Goal: Find specific page/section: Find specific page/section

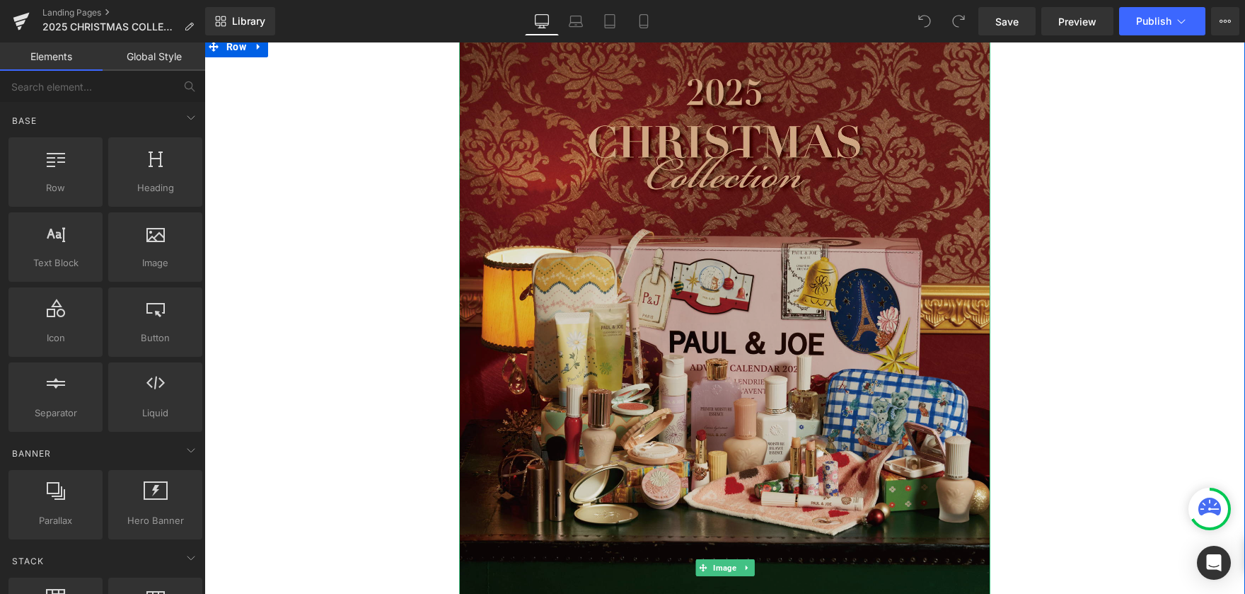
scroll to position [1448, 0]
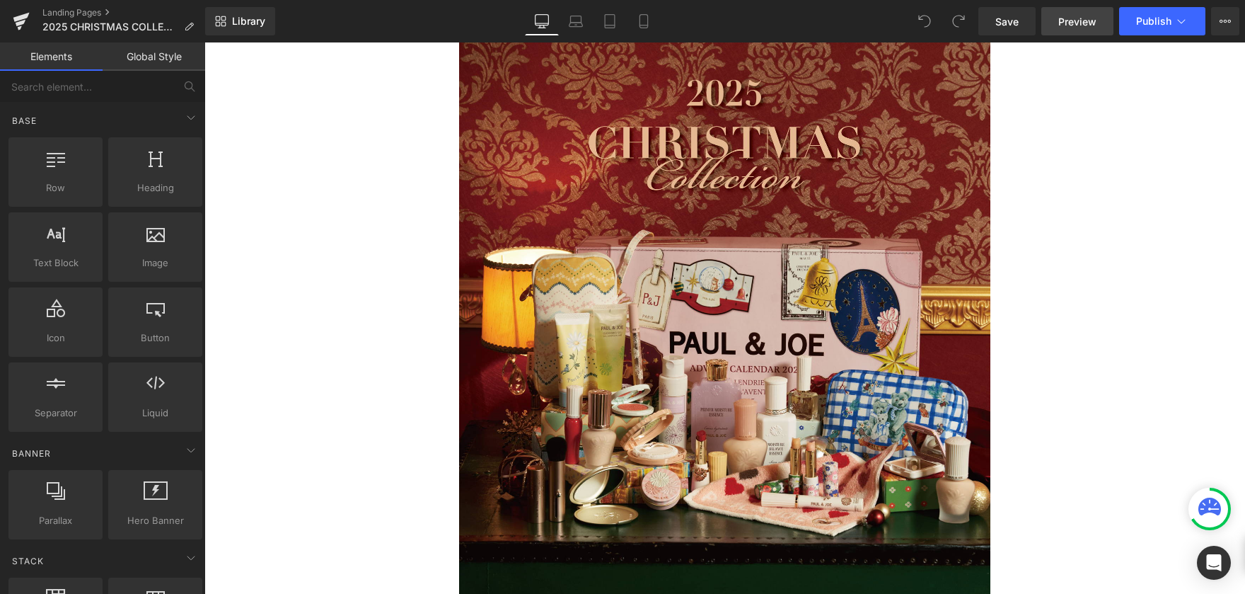
click at [1083, 24] on span "Preview" at bounding box center [1078, 21] width 38 height 15
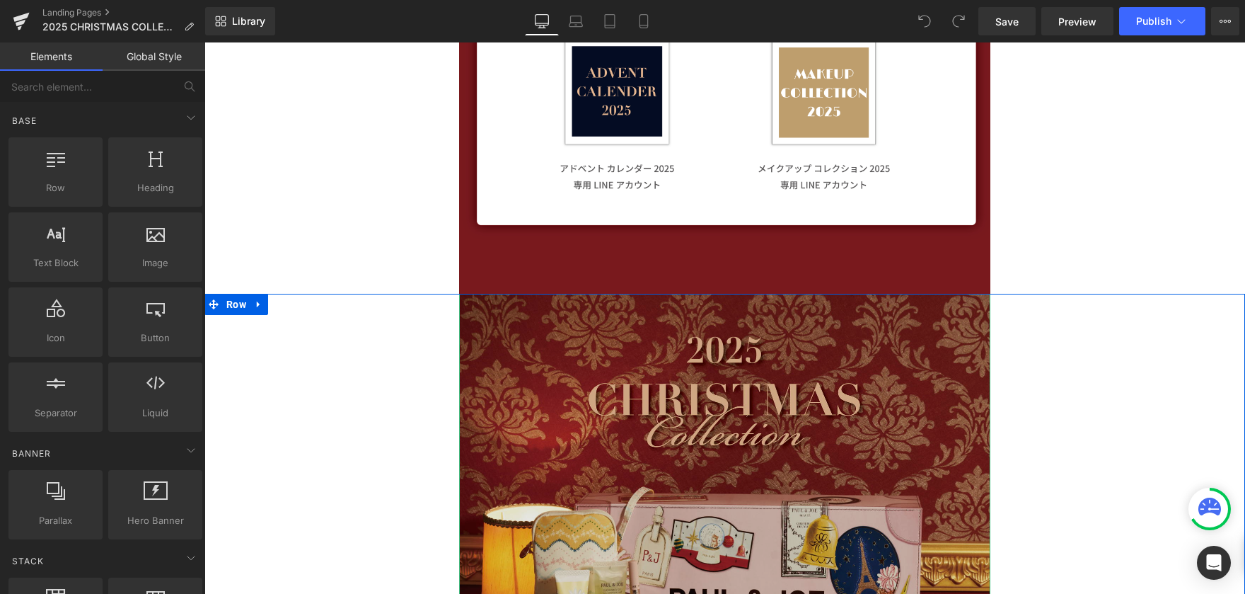
scroll to position [1306, 0]
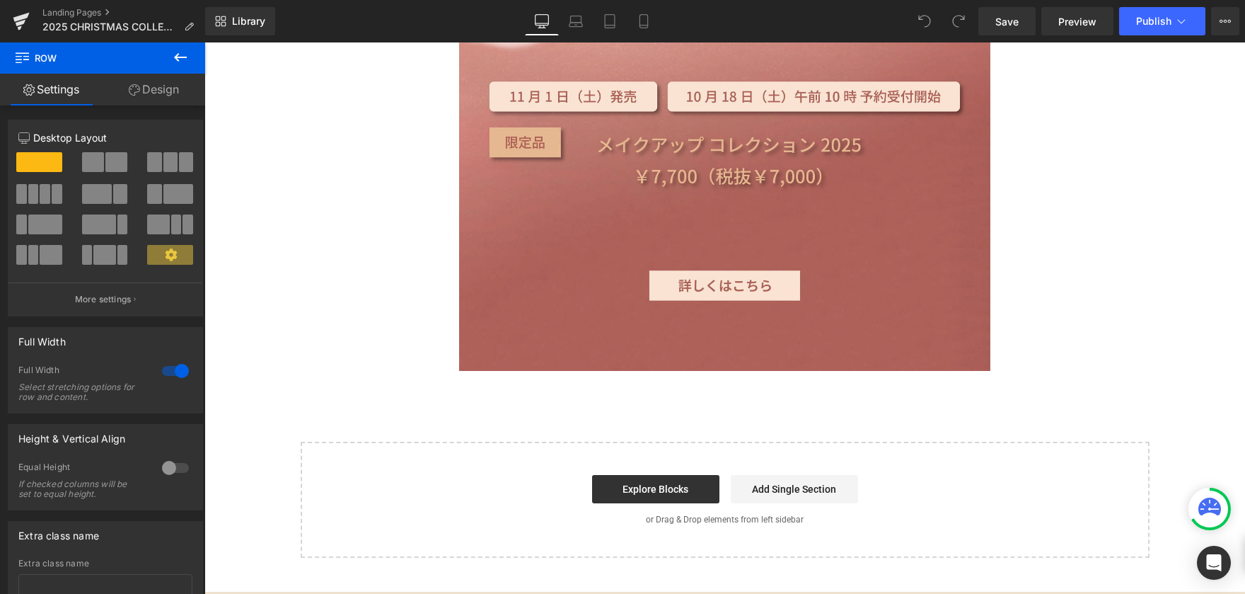
scroll to position [3359, 0]
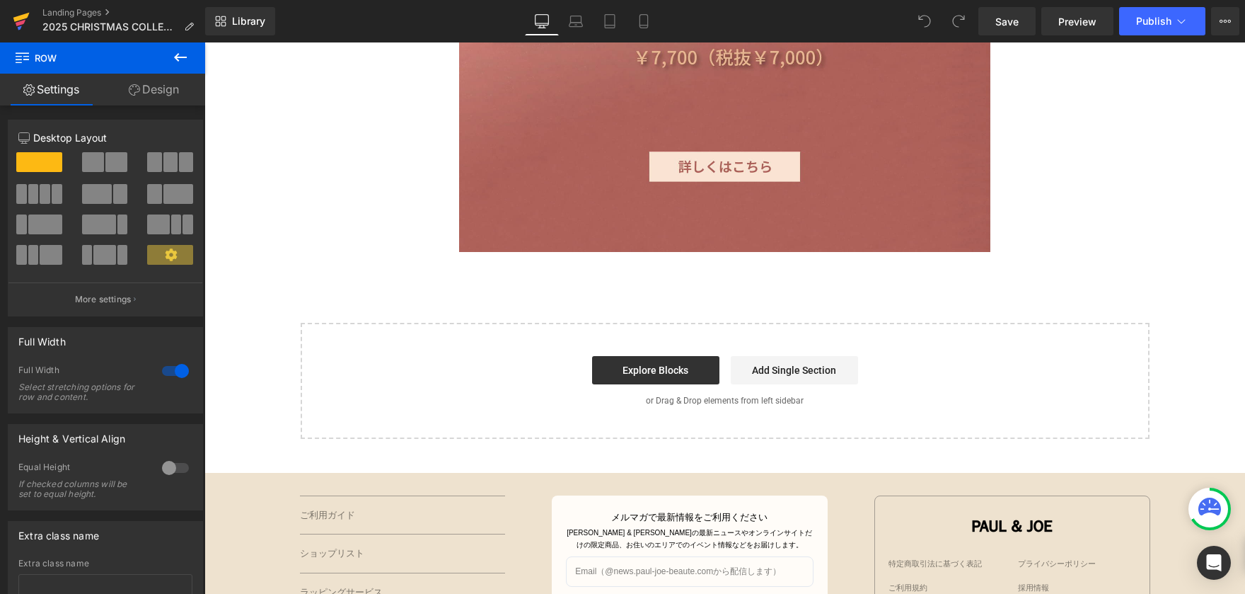
click at [22, 24] on icon at bounding box center [21, 23] width 10 height 6
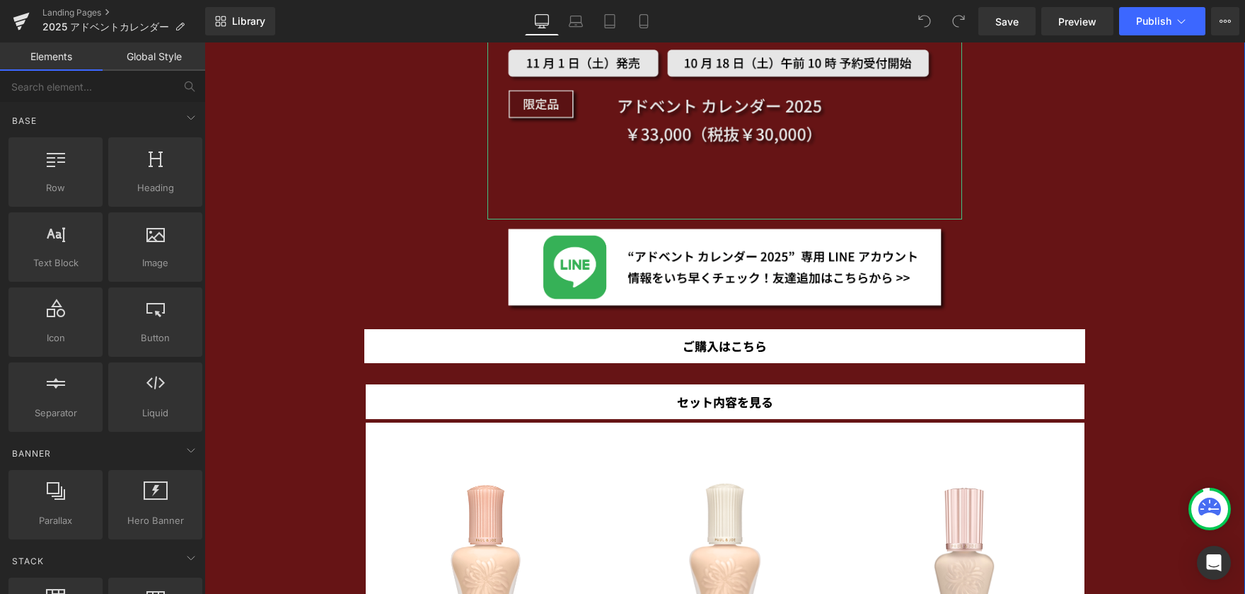
scroll to position [1911, 0]
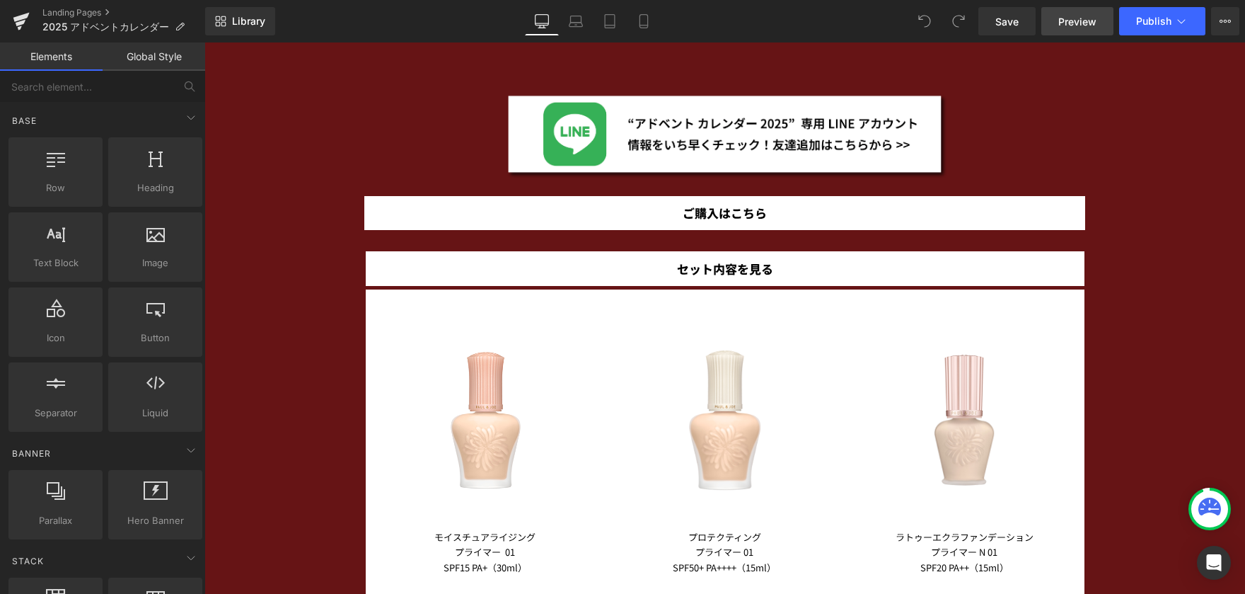
click at [1071, 26] on span "Preview" at bounding box center [1078, 21] width 38 height 15
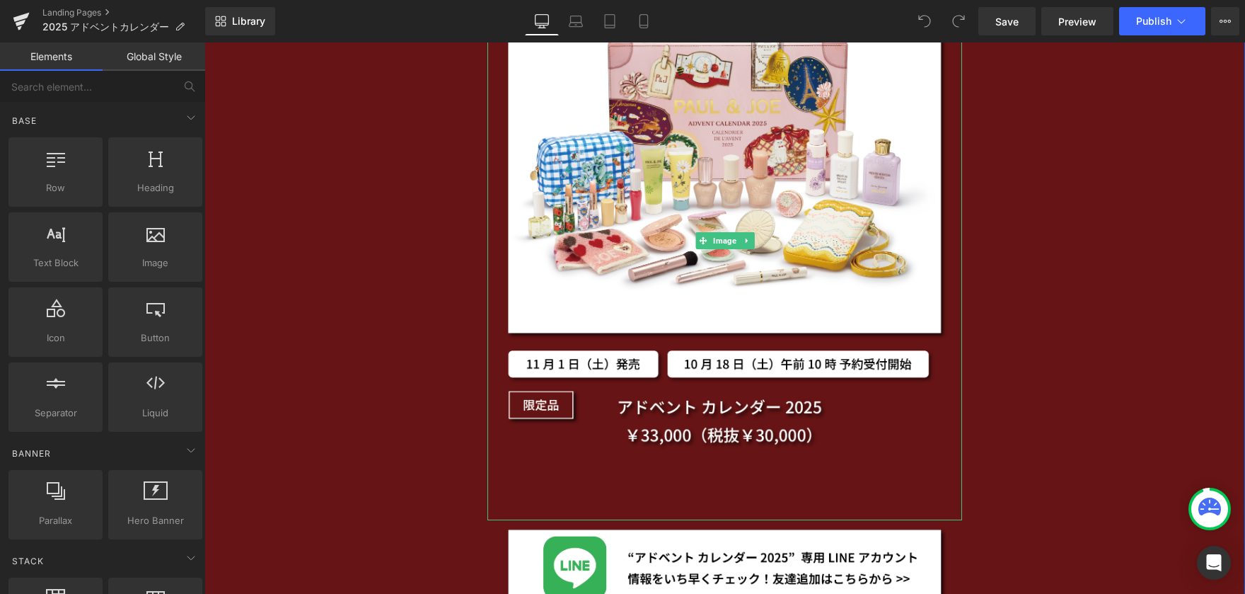
scroll to position [1486, 0]
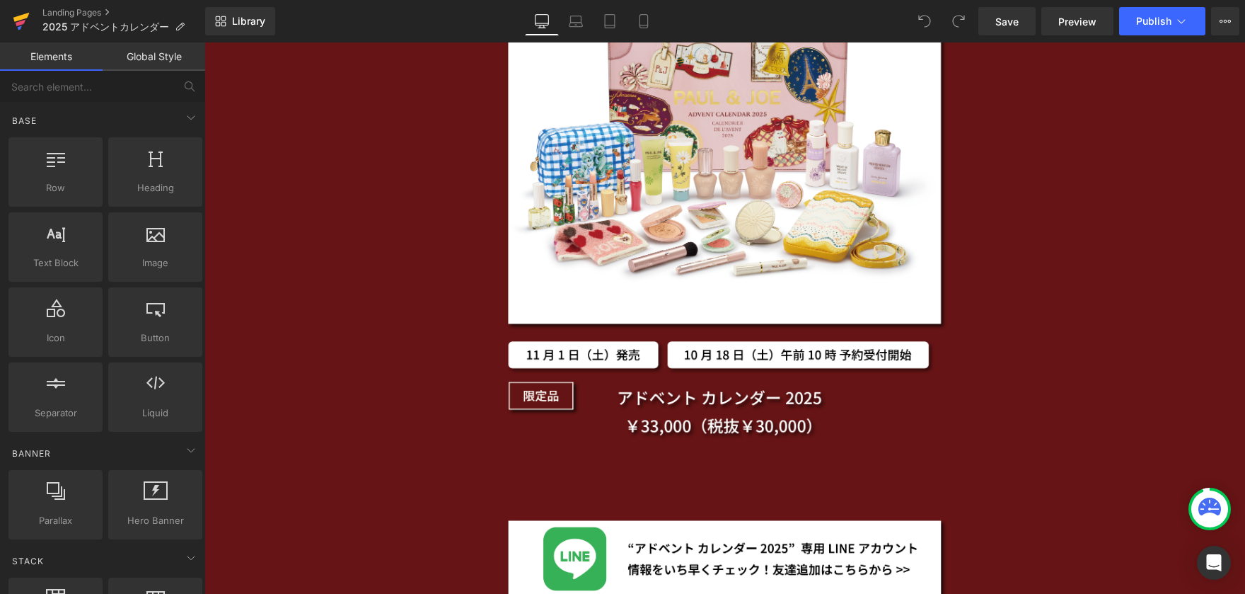
click at [25, 18] on icon at bounding box center [21, 17] width 16 height 9
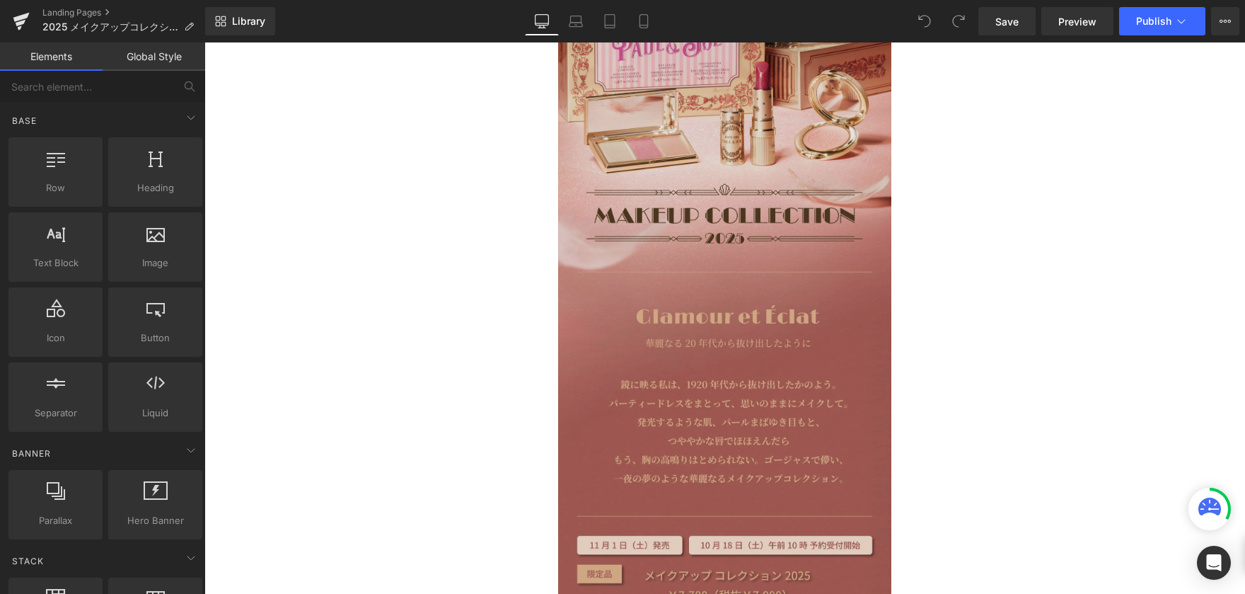
scroll to position [21, 0]
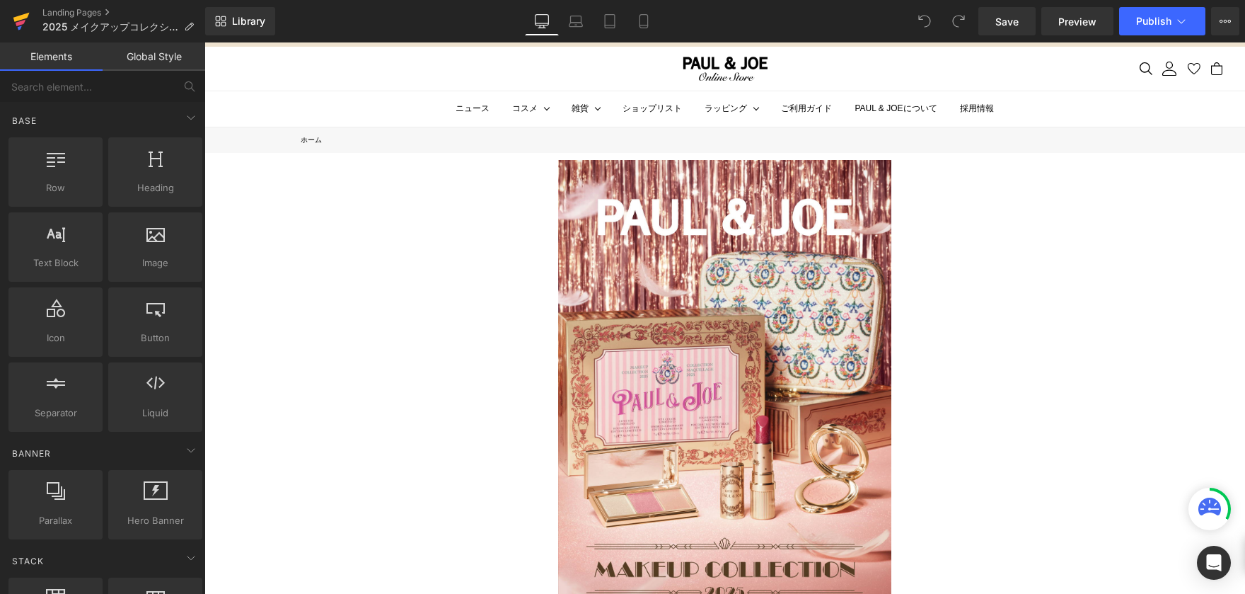
click at [18, 19] on icon at bounding box center [21, 17] width 16 height 9
